Goal: Task Accomplishment & Management: Use online tool/utility

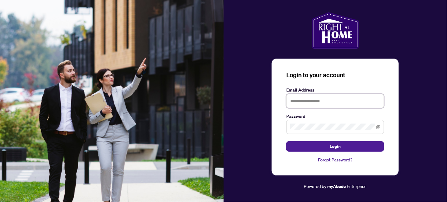
click at [327, 100] on input "text" at bounding box center [336, 101] width 98 height 14
type input "**********"
click at [287, 142] on button "Login" at bounding box center [336, 147] width 98 height 10
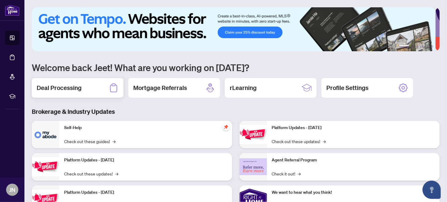
click at [52, 86] on h2 "Deal Processing" at bounding box center [59, 88] width 45 height 9
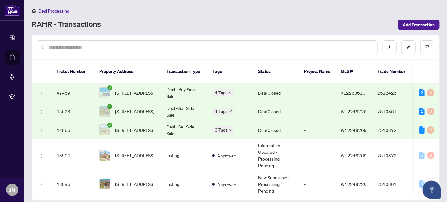
scroll to position [2, 0]
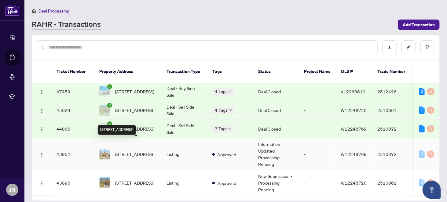
click at [134, 151] on span "[STREET_ADDRESS]" at bounding box center [134, 154] width 39 height 7
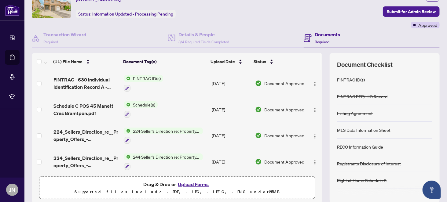
click at [146, 155] on span "244 Seller’s Direction re: Property/Offers" at bounding box center [167, 157] width 72 height 7
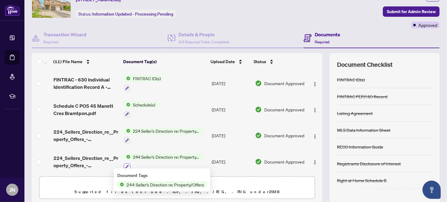
click at [126, 165] on icon "button" at bounding box center [127, 166] width 3 height 3
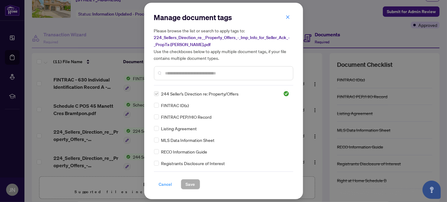
click at [165, 184] on span "Cancel" at bounding box center [165, 185] width 13 height 10
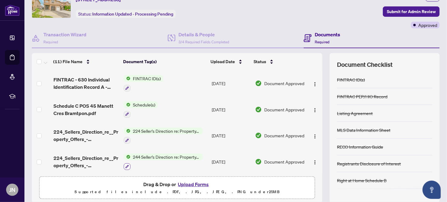
click at [126, 165] on icon "button" at bounding box center [127, 167] width 4 height 4
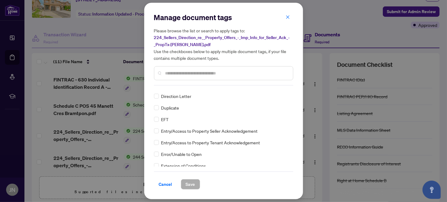
scroll to position [645, 0]
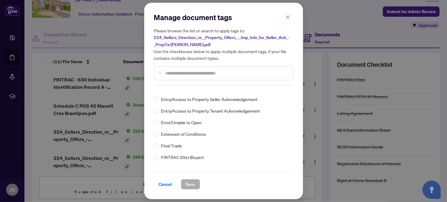
drag, startPoint x: 165, startPoint y: 184, endPoint x: 180, endPoint y: 177, distance: 16.4
click at [165, 184] on span "Cancel" at bounding box center [165, 185] width 13 height 10
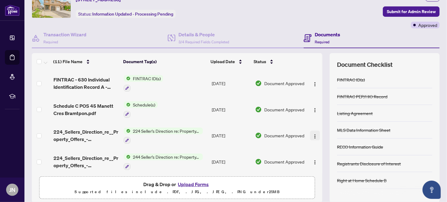
click at [313, 134] on img "button" at bounding box center [315, 136] width 5 height 5
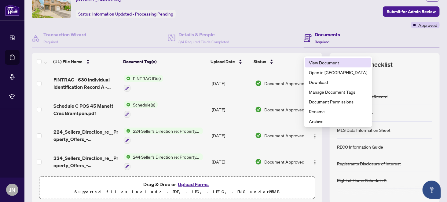
click at [321, 63] on span "View Document" at bounding box center [338, 62] width 58 height 7
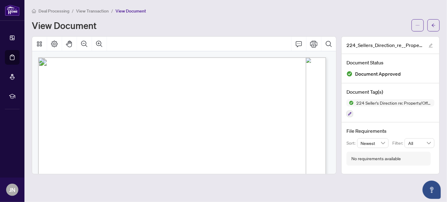
click at [53, 11] on span "Deal Processing" at bounding box center [54, 11] width 31 height 6
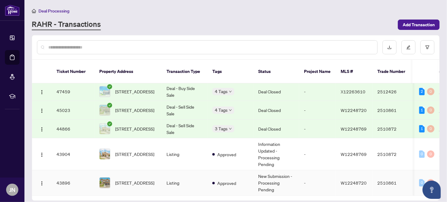
scroll to position [2, 0]
click at [133, 151] on span "[STREET_ADDRESS]" at bounding box center [134, 154] width 39 height 7
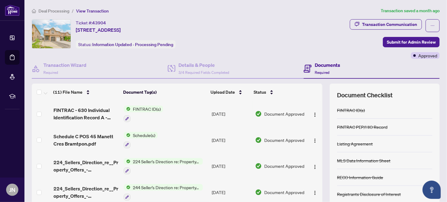
scroll to position [31, 0]
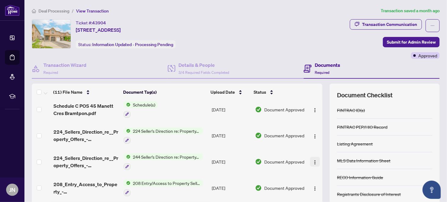
click at [313, 160] on img "button" at bounding box center [315, 162] width 5 height 5
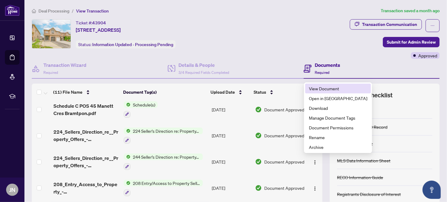
click at [333, 88] on span "View Document" at bounding box center [338, 88] width 58 height 7
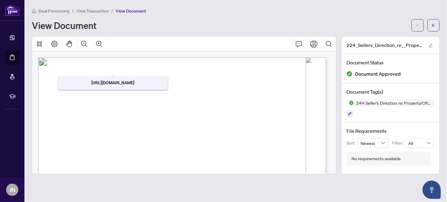
click at [93, 11] on span "View Transaction" at bounding box center [92, 11] width 33 height 6
